Goal: Information Seeking & Learning: Learn about a topic

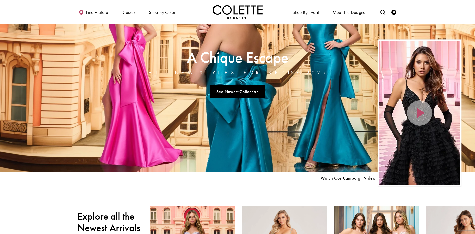
scroll to position [75, 0]
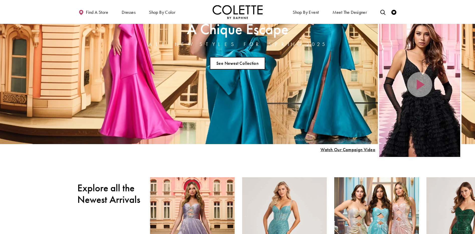
click at [223, 63] on link "See Newest Collection" at bounding box center [238, 63] width 56 height 13
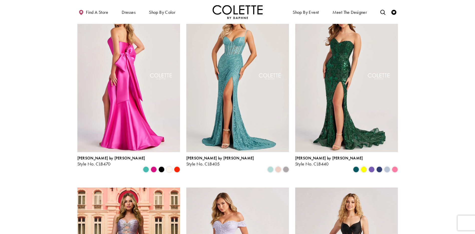
scroll to position [150, 0]
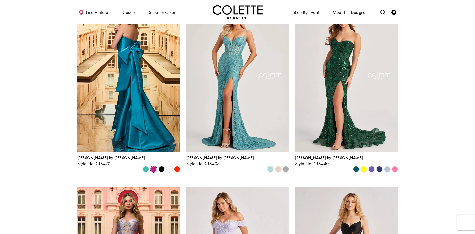
click at [154, 166] on span "Product List" at bounding box center [154, 169] width 6 height 6
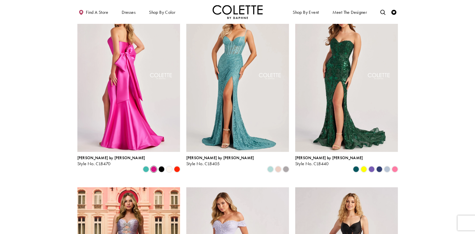
click at [145, 94] on img "Visit Colette by Daphne Style No. CL8470 Page" at bounding box center [128, 76] width 103 height 149
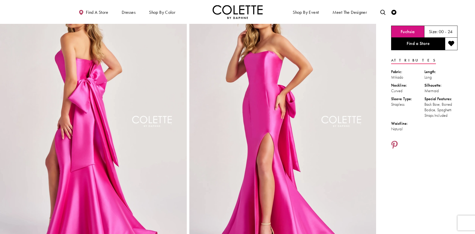
scroll to position [50, 0]
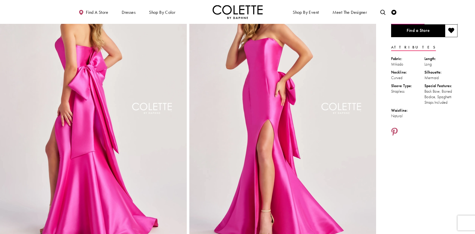
drag, startPoint x: 102, startPoint y: 95, endPoint x: 90, endPoint y: 70, distance: 27.9
click at [90, 70] on img "Full size Style CL8470 Colette by Daphne #0 default Fuchsia backface vertical p…" at bounding box center [93, 114] width 187 height 280
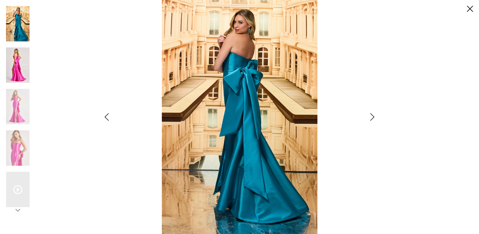
click at [22, 66] on img "Scroll List" at bounding box center [18, 64] width 24 height 35
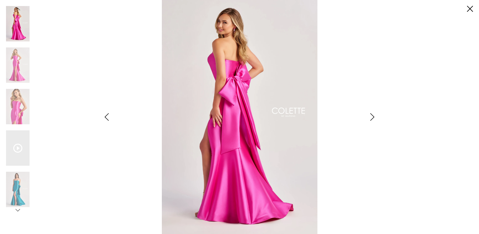
click at [467, 10] on div "Pause autoplay Previous Slide Next Slide 0 1 2 3 4 5 6 7 8 9 10 0 1" at bounding box center [239, 117] width 467 height 234
click at [468, 10] on link "Close" at bounding box center [470, 9] width 6 height 6
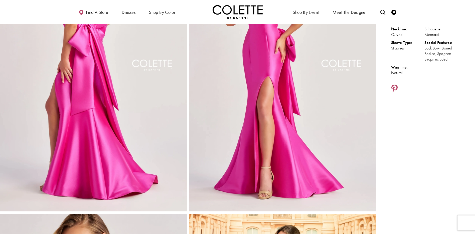
scroll to position [25, 0]
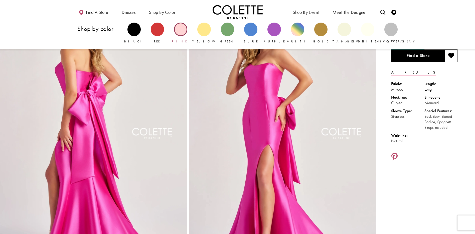
click at [181, 29] on div "Primary block" at bounding box center [180, 29] width 13 height 13
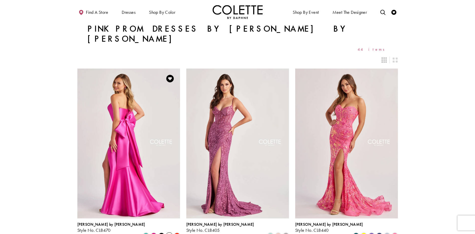
click at [170, 232] on span "Product List" at bounding box center [169, 235] width 6 height 6
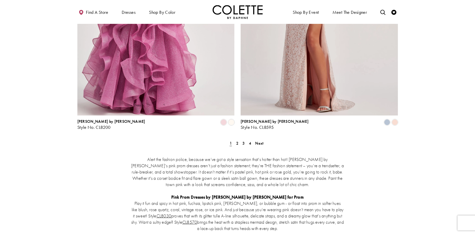
scroll to position [927, 0]
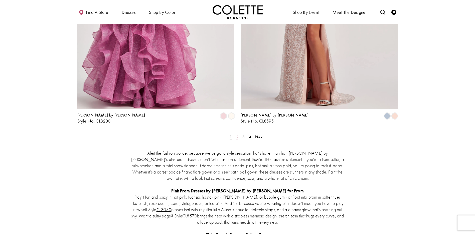
click at [236, 133] on link "2" at bounding box center [237, 136] width 5 height 7
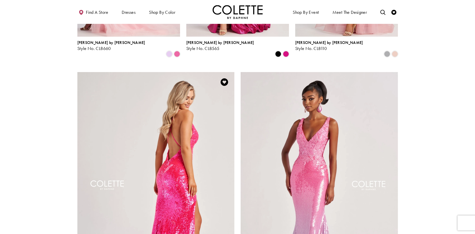
scroll to position [829, 0]
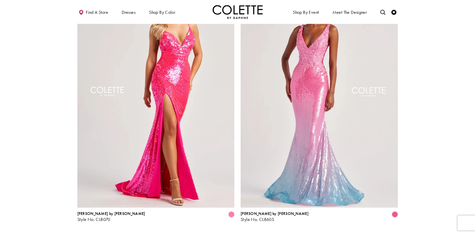
click at [243, 232] on span "3" at bounding box center [243, 234] width 2 height 5
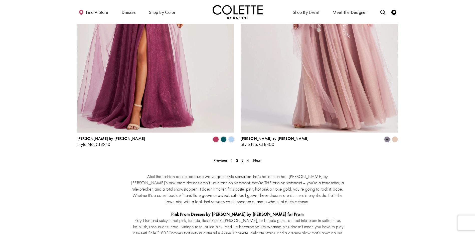
scroll to position [904, 0]
click at [248, 157] on span "4" at bounding box center [248, 159] width 2 height 5
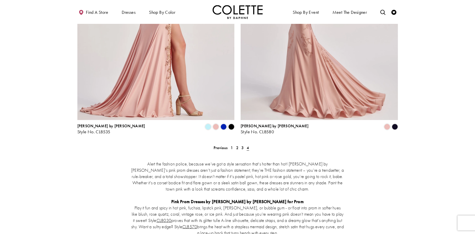
scroll to position [202, 0]
